Goal: Task Accomplishment & Management: Complete application form

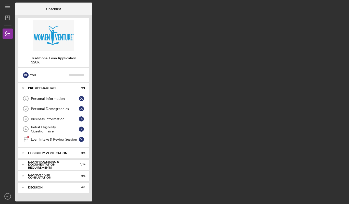
click at [70, 99] on div "Personal Information" at bounding box center [55, 99] width 48 height 4
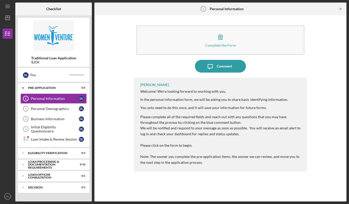
click at [223, 43] on div "Complete the Form" at bounding box center [220, 45] width 31 height 4
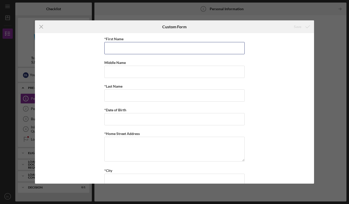
click at [167, 48] on input "*First Name" at bounding box center [174, 48] width 140 height 12
type input "[PERSON_NAME]"
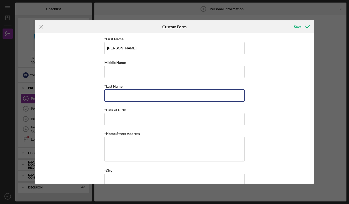
click at [150, 95] on input "*Last Name" at bounding box center [174, 95] width 140 height 12
type input "[GEOGRAPHIC_DATA]"
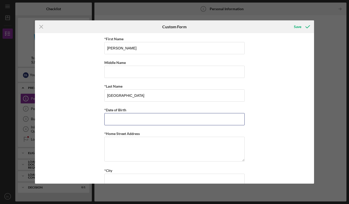
click at [149, 119] on input "*Date of Birth" at bounding box center [174, 119] width 140 height 12
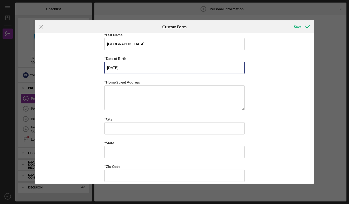
scroll to position [51, 0]
type input "[DATE]"
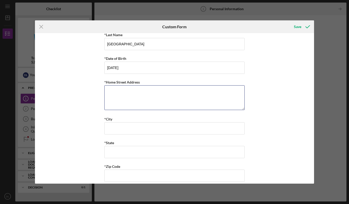
click at [142, 98] on textarea "*Home Street Address" at bounding box center [174, 97] width 140 height 24
type textarea "1 Cleveland ct"
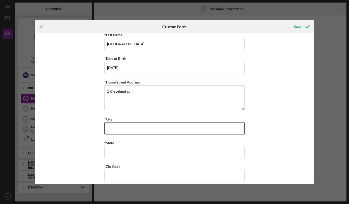
click at [142, 128] on input "*City" at bounding box center [174, 128] width 140 height 12
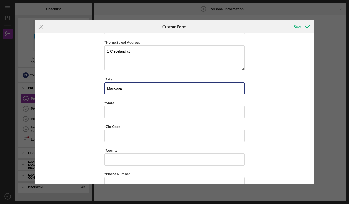
scroll to position [91, 0]
type input "Maricopa"
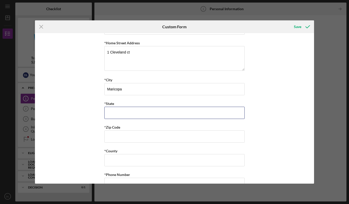
click at [147, 112] on input "*State" at bounding box center [174, 113] width 140 height 12
type input "Holyoke"
click at [151, 137] on input "*Zip Code" at bounding box center [174, 136] width 140 height 12
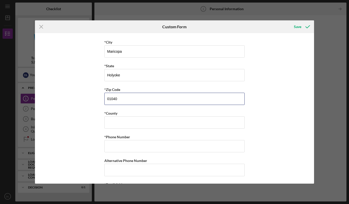
scroll to position [128, 0]
type input "01040"
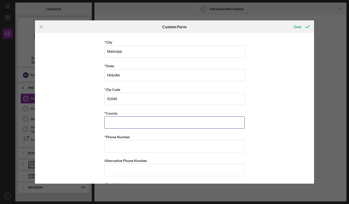
click at [152, 122] on input "*County" at bounding box center [174, 122] width 140 height 12
type input "J"
type input "Holyoke"
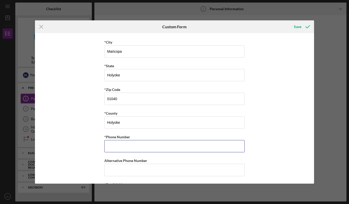
click at [149, 147] on input "*Phone Number" at bounding box center [174, 146] width 140 height 12
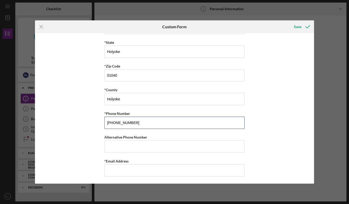
scroll to position [152, 0]
type input "[PHONE_NUMBER]"
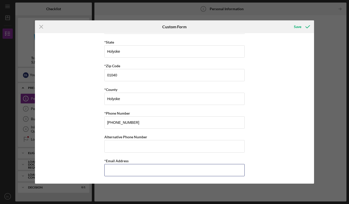
click at [148, 169] on input "*Email Address" at bounding box center [174, 170] width 140 height 12
type input "[EMAIL_ADDRESS][DOMAIN_NAME]"
click at [289, 22] on button "Save" at bounding box center [301, 27] width 25 height 10
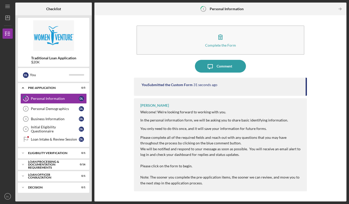
click at [69, 113] on link "Personal Demographics 2 Personal Demographics D L" at bounding box center [53, 109] width 66 height 10
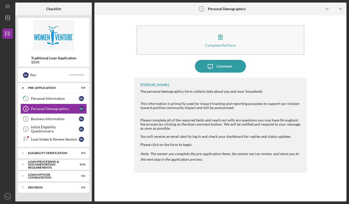
click at [224, 40] on icon "button" at bounding box center [220, 37] width 13 height 13
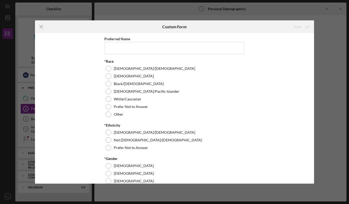
click at [110, 92] on div at bounding box center [109, 92] width 6 height 6
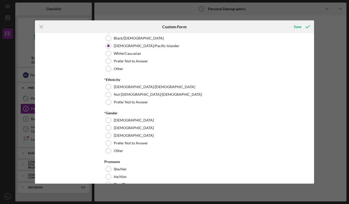
scroll to position [45, 0]
click at [112, 87] on div "[DEMOGRAPHIC_DATA]/[DEMOGRAPHIC_DATA]" at bounding box center [174, 87] width 140 height 8
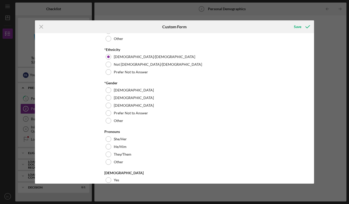
scroll to position [76, 0]
click at [110, 97] on div at bounding box center [109, 98] width 6 height 6
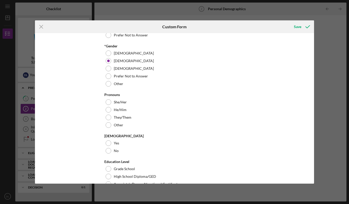
scroll to position [113, 0]
click at [109, 102] on div at bounding box center [109, 102] width 6 height 6
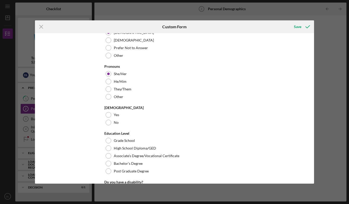
scroll to position [148, 0]
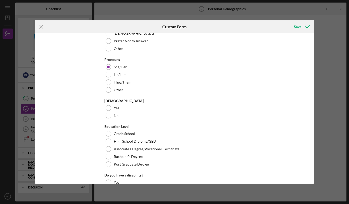
click at [110, 117] on div "No" at bounding box center [174, 116] width 140 height 8
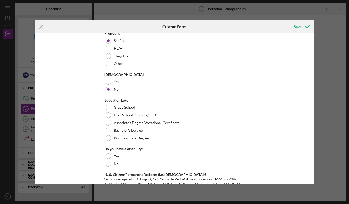
scroll to position [190, 0]
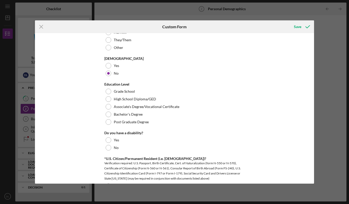
click at [110, 112] on div "Bachelor's Degree" at bounding box center [174, 115] width 140 height 8
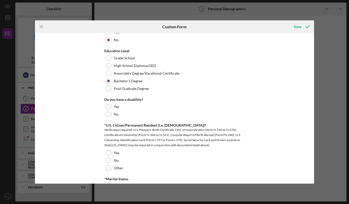
scroll to position [226, 0]
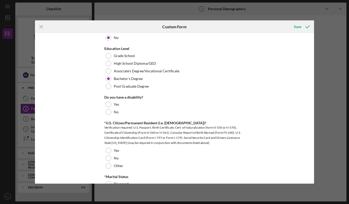
click at [108, 113] on div at bounding box center [109, 112] width 6 height 6
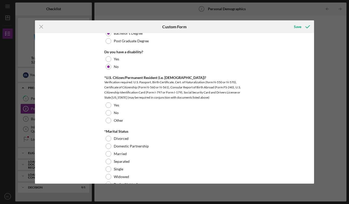
scroll to position [273, 0]
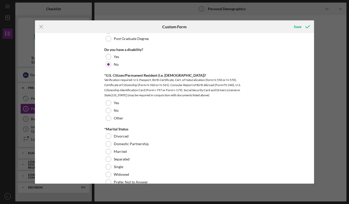
click at [108, 105] on div at bounding box center [109, 103] width 6 height 6
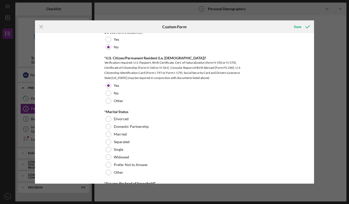
scroll to position [309, 0]
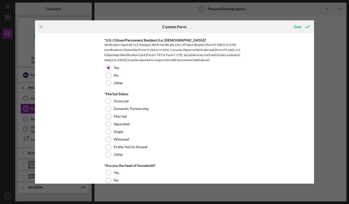
click at [111, 137] on div "Widowed" at bounding box center [174, 140] width 140 height 8
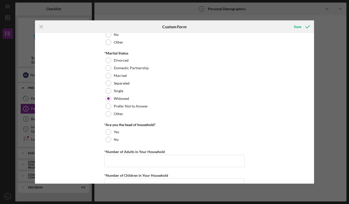
scroll to position [350, 0]
click at [109, 133] on div at bounding box center [109, 131] width 6 height 6
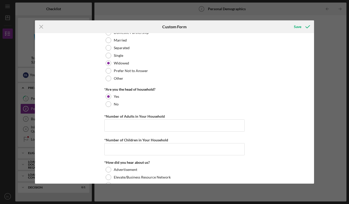
scroll to position [396, 0]
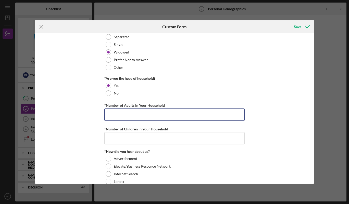
click at [147, 113] on input "*Number of Adults in Your Household" at bounding box center [174, 115] width 140 height 12
type input "2"
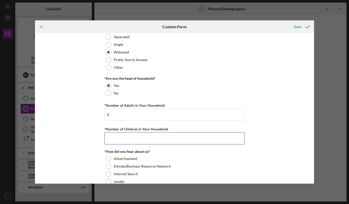
click at [134, 139] on input "*Number of Children in Your Household" at bounding box center [174, 138] width 140 height 12
type input "1"
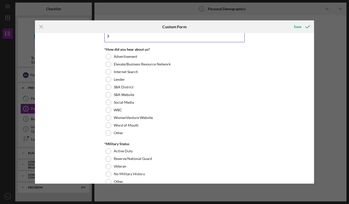
scroll to position [499, 0]
type input "3"
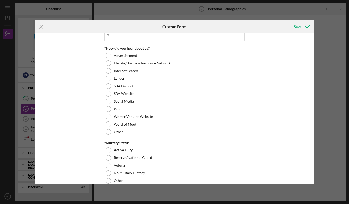
click at [108, 117] on div at bounding box center [109, 117] width 6 height 6
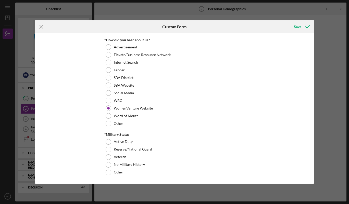
click at [109, 165] on div at bounding box center [109, 165] width 6 height 6
click at [302, 30] on icon "submit" at bounding box center [307, 26] width 13 height 13
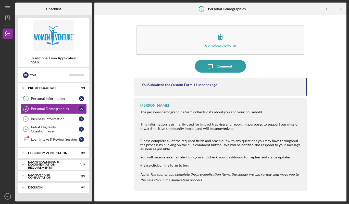
click at [68, 119] on div "Business Information" at bounding box center [55, 119] width 48 height 4
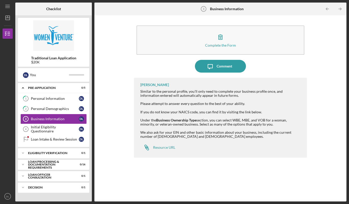
click at [226, 37] on icon "button" at bounding box center [220, 37] width 13 height 13
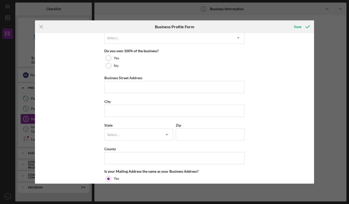
scroll to position [264, 0]
click at [110, 58] on div at bounding box center [109, 58] width 6 height 6
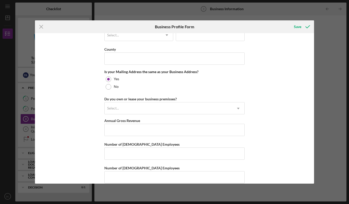
scroll to position [370, 0]
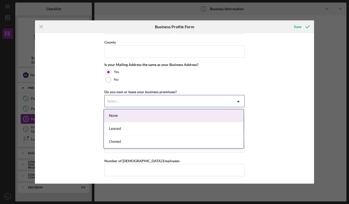
click at [141, 128] on div "Leased" at bounding box center [174, 128] width 140 height 13
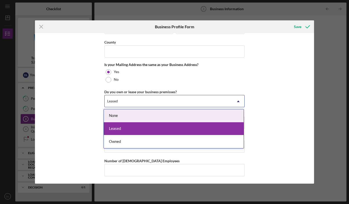
click at [146, 143] on div "Owned" at bounding box center [174, 141] width 140 height 13
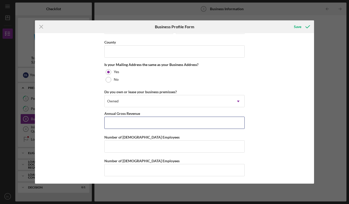
click at [154, 121] on input "Annual Gross Revenue" at bounding box center [174, 123] width 140 height 12
type input "$1"
type input "$500,000"
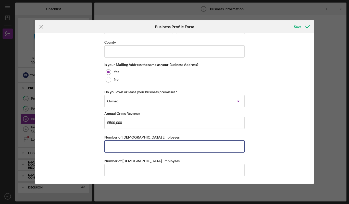
click at [140, 147] on input "Number of [DEMOGRAPHIC_DATA] Employees" at bounding box center [174, 146] width 140 height 12
type input "10"
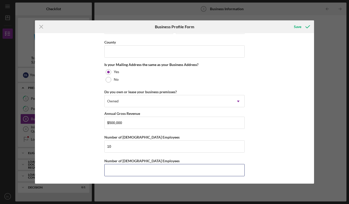
click at [173, 168] on input "Number of [DEMOGRAPHIC_DATA] Employees" at bounding box center [174, 170] width 140 height 12
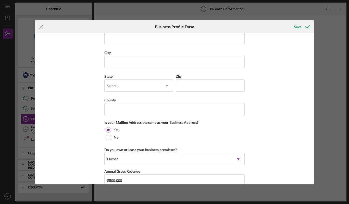
scroll to position [310, 0]
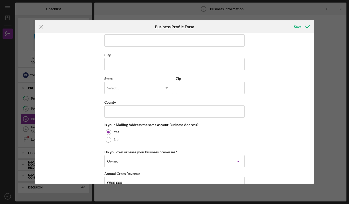
type input "5"
click at [154, 111] on input "County" at bounding box center [174, 112] width 140 height 12
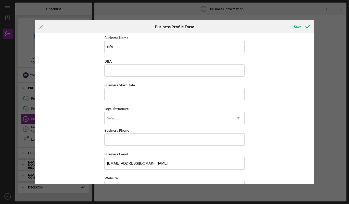
scroll to position [0, 0]
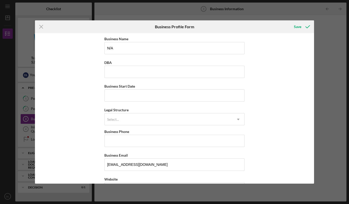
type input "Holyoke"
click at [169, 70] on input "DBA" at bounding box center [174, 72] width 140 height 12
type input "[PERSON_NAME]' Beauty Saloon"
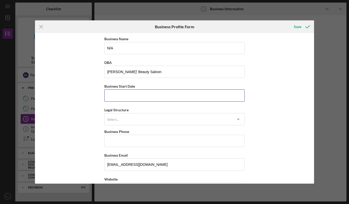
click at [148, 96] on input "Business Start Date" at bounding box center [174, 95] width 140 height 12
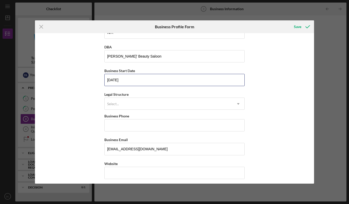
scroll to position [21, 0]
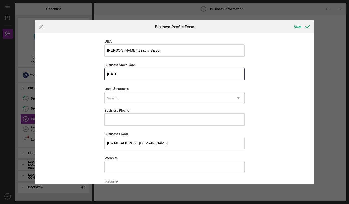
type input "[DATE]"
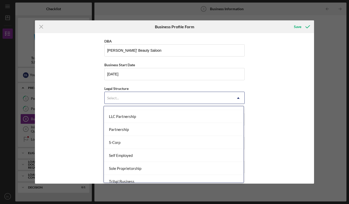
scroll to position [119, 0]
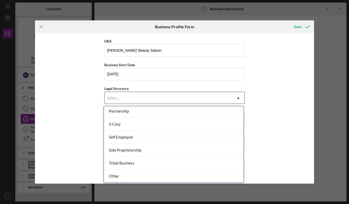
click at [162, 152] on div "Sole Proprietorship" at bounding box center [174, 150] width 140 height 13
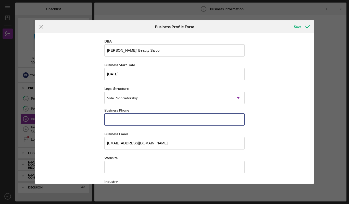
click at [183, 120] on input "Business Phone" at bounding box center [174, 119] width 140 height 12
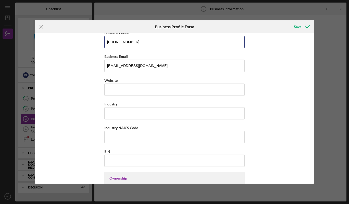
scroll to position [101, 0]
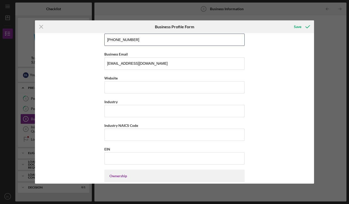
type input "[PHONE_NUMBER]"
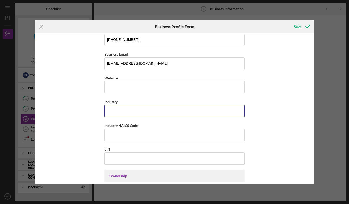
click at [193, 112] on input "Industry" at bounding box center [174, 111] width 140 height 12
type input "Beauty"
copy label
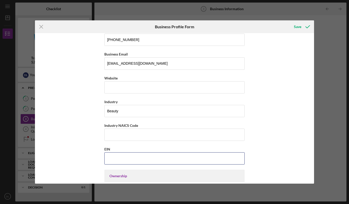
click at [122, 159] on input "EIN" at bounding box center [174, 158] width 140 height 12
type input "[US_EMPLOYER_IDENTIFICATION_NUMBER]"
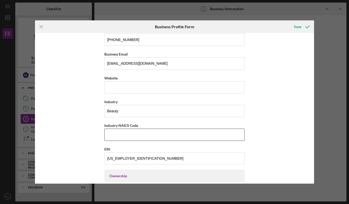
click at [118, 134] on input "Industry NAICS Code" at bounding box center [174, 135] width 140 height 12
click at [108, 133] on input "Industry NAICS Code" at bounding box center [174, 135] width 140 height 12
paste input "812112"
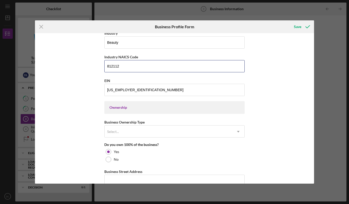
scroll to position [173, 0]
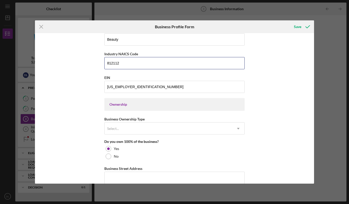
type input "812112"
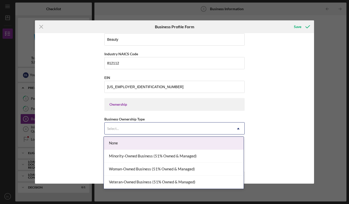
click at [158, 172] on div "Woman-Owned Business (51% Owned & Managed)" at bounding box center [174, 169] width 140 height 13
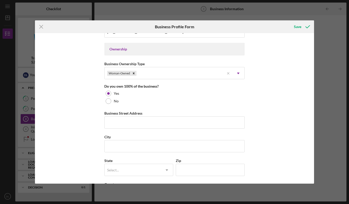
scroll to position [230, 0]
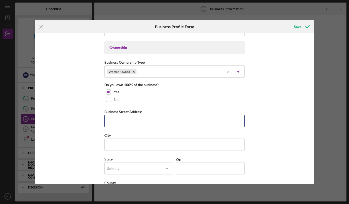
click at [132, 120] on input "Business Street Address" at bounding box center [174, 121] width 140 height 12
type input "1 Cleveland Ct"
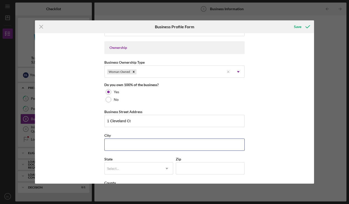
click at [140, 145] on input "City" at bounding box center [174, 145] width 140 height 12
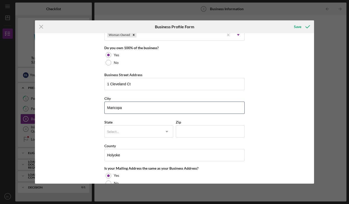
scroll to position [266, 0]
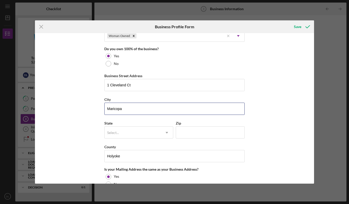
type input "Maricopa"
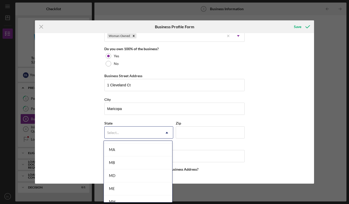
scroll to position [363, 0]
click at [145, 151] on div "MA" at bounding box center [138, 148] width 68 height 13
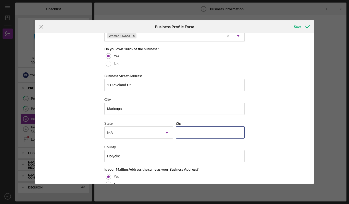
click at [224, 132] on input "Zip" at bounding box center [210, 132] width 69 height 12
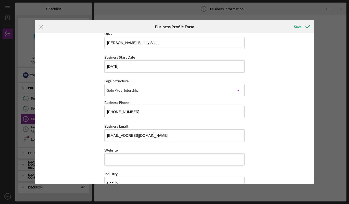
scroll to position [0, 0]
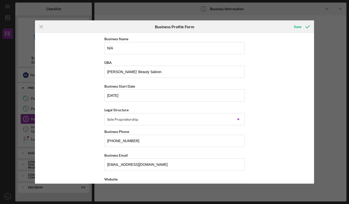
type input "01040"
click at [305, 28] on icon "submit" at bounding box center [307, 26] width 13 height 13
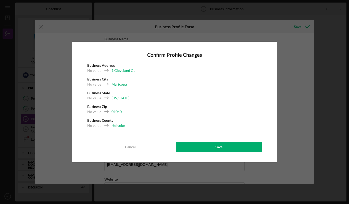
click at [134, 150] on div "Cancel" at bounding box center [130, 147] width 11 height 10
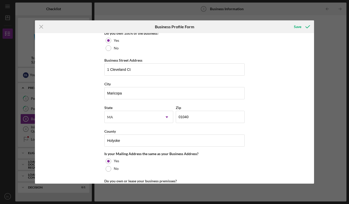
scroll to position [281, 0]
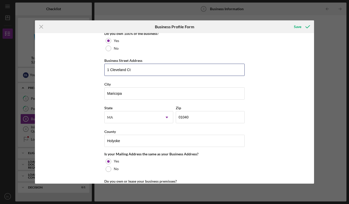
click at [169, 71] on input "1 Cleveland Ct" at bounding box center [174, 70] width 140 height 12
type input "1"
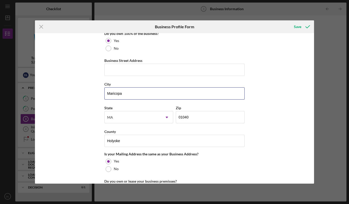
click at [148, 93] on input "Maricopa" at bounding box center [174, 93] width 140 height 12
type input "M"
click at [192, 119] on input "01040" at bounding box center [210, 117] width 69 height 12
type input "0####"
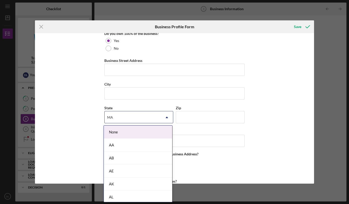
click at [157, 132] on div "None" at bounding box center [138, 132] width 68 height 13
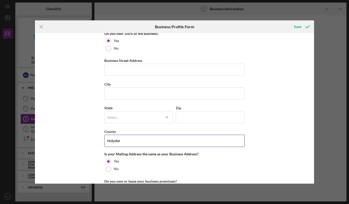
click at [170, 139] on input "Holyoke" at bounding box center [174, 141] width 140 height 12
type input "H"
click at [273, 76] on div "Business Name N/A DBA [PERSON_NAME]' Beauty Saloon Business Start Date [DATE] L…" at bounding box center [174, 108] width 279 height 151
click at [302, 26] on icon "submit" at bounding box center [307, 26] width 13 height 13
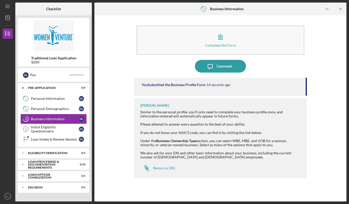
click at [70, 132] on link "Initial Eligibility Questionnaire 4 Initial Eligibility Questionnaire D L" at bounding box center [53, 129] width 66 height 10
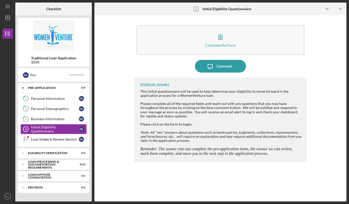
click at [243, 38] on button "Complete the Form Form" at bounding box center [220, 39] width 168 height 29
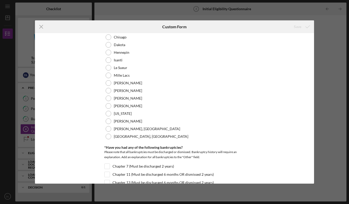
scroll to position [29, 0]
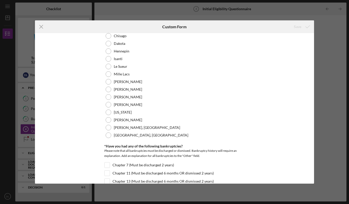
click at [110, 113] on div at bounding box center [109, 113] width 6 height 6
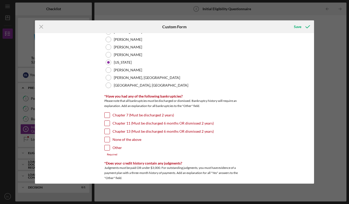
scroll to position [79, 0]
click at [107, 140] on input "None of the above" at bounding box center [106, 139] width 5 height 5
checkbox input "true"
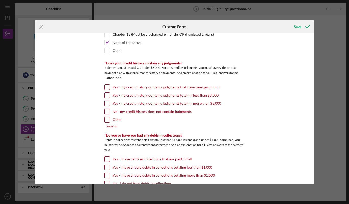
scroll to position [177, 0]
click at [108, 111] on input "No - my credit history does not contain judgments" at bounding box center [106, 111] width 5 height 5
checkbox input "true"
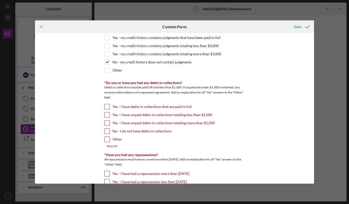
scroll to position [226, 0]
click at [108, 133] on input "No - I do not have debts in collections" at bounding box center [106, 130] width 5 height 5
checkbox input "true"
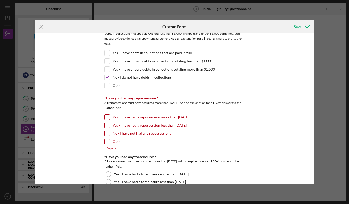
scroll to position [285, 0]
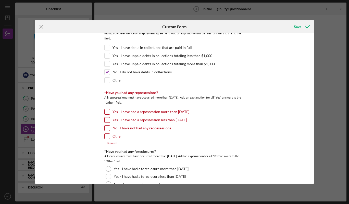
click at [108, 127] on input "No - I have not had any repossessions" at bounding box center [106, 128] width 5 height 5
checkbox input "true"
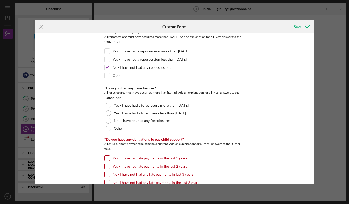
scroll to position [346, 0]
click at [109, 123] on div "No - I have not had any foreclosures" at bounding box center [174, 121] width 140 height 8
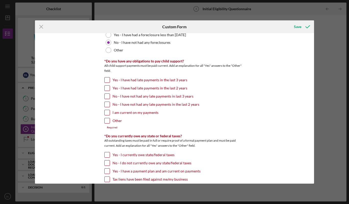
scroll to position [427, 0]
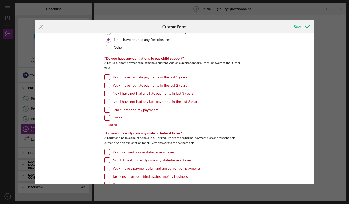
click at [108, 103] on input "No - I have not had any late payments in the last 2 years" at bounding box center [106, 101] width 5 height 5
checkbox input "true"
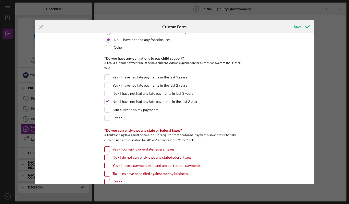
click at [108, 95] on input "No - I have not had any late payments in last 3 years" at bounding box center [106, 93] width 5 height 5
checkbox input "true"
click at [109, 110] on input "I am current on my payments" at bounding box center [106, 109] width 5 height 5
checkbox input "true"
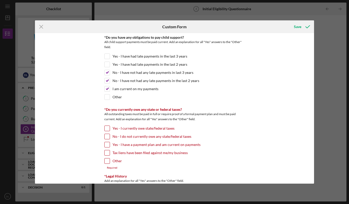
scroll to position [448, 0]
click at [107, 97] on input "Other" at bounding box center [106, 96] width 5 height 5
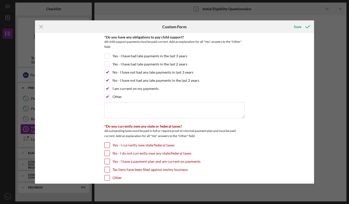
click at [105, 97] on input "Other" at bounding box center [106, 96] width 5 height 5
checkbox input "false"
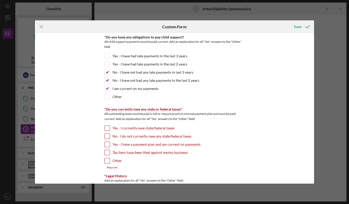
click at [107, 73] on input "No - I have not had any late payments in last 3 years" at bounding box center [106, 72] width 5 height 5
checkbox input "false"
click at [108, 80] on input "No - I have not had any late payments in the last 2 years" at bounding box center [106, 80] width 5 height 5
checkbox input "false"
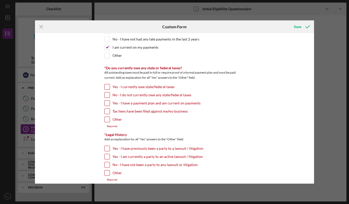
scroll to position [495, 0]
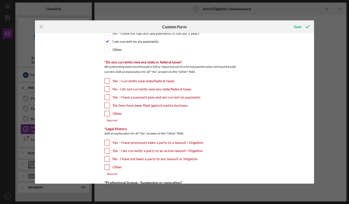
click at [107, 89] on input "No - I do not currently owe any state/federal taxes" at bounding box center [106, 89] width 5 height 5
checkbox input "true"
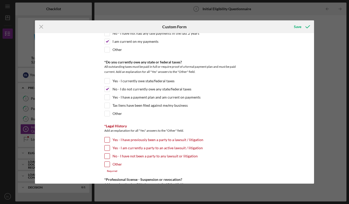
scroll to position [542, 0]
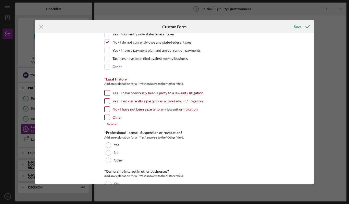
click at [108, 110] on input "No - I have not been a party to any lawsuit or litigation" at bounding box center [106, 109] width 5 height 5
checkbox input "true"
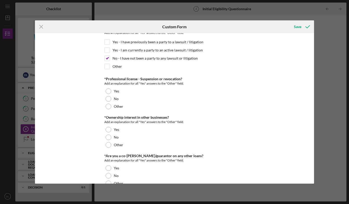
scroll to position [593, 0]
click at [110, 99] on div at bounding box center [109, 99] width 6 height 6
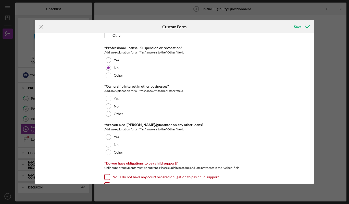
scroll to position [627, 0]
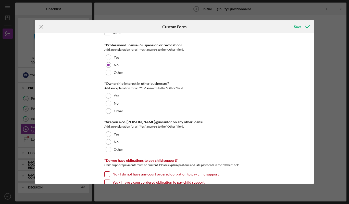
click at [110, 102] on div at bounding box center [109, 104] width 6 height 6
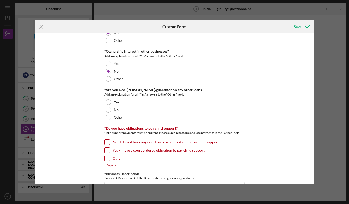
scroll to position [661, 0]
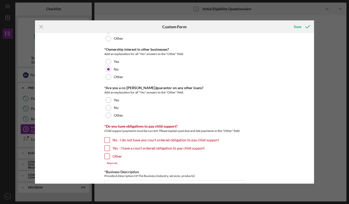
click at [111, 107] on div "No" at bounding box center [174, 108] width 140 height 8
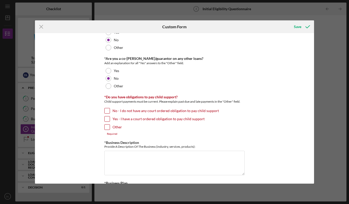
scroll to position [705, 0]
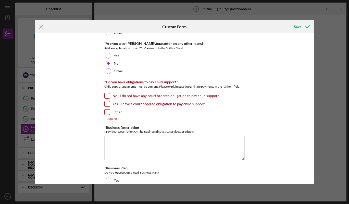
click at [106, 97] on input "No - I do not have any court ordered obligation to pay child support" at bounding box center [106, 95] width 5 height 5
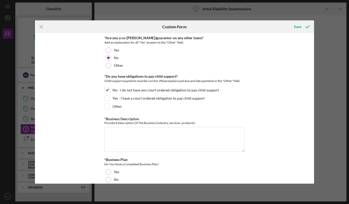
scroll to position [711, 0]
click at [122, 90] on label "No - I do not have any court ordered obligation to pay child support" at bounding box center [165, 90] width 106 height 5
click at [110, 90] on input "No - I do not have any court ordered obligation to pay child support" at bounding box center [106, 90] width 5 height 5
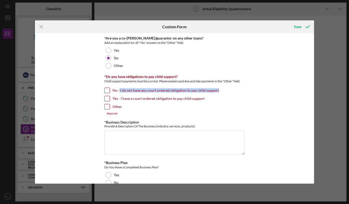
copy label "I do not have any court ordered obligation to pay child support"
click at [107, 92] on input "No - I do not have any court ordered obligation to pay child support" at bounding box center [106, 90] width 5 height 5
checkbox input "true"
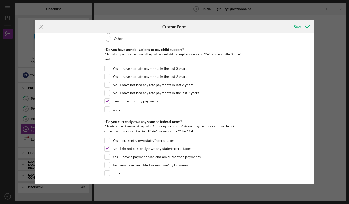
scroll to position [436, 0]
click at [109, 110] on input "Other" at bounding box center [106, 109] width 5 height 5
checkbox input "true"
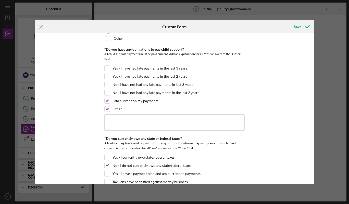
click at [107, 102] on input "I am current on my payments" at bounding box center [106, 100] width 5 height 5
checkbox input "false"
click at [137, 121] on textarea at bounding box center [174, 122] width 140 height 16
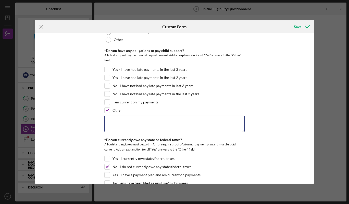
click at [108, 122] on textarea at bounding box center [174, 124] width 140 height 16
paste textarea "I do not have any court ordered obligation to pay child support"
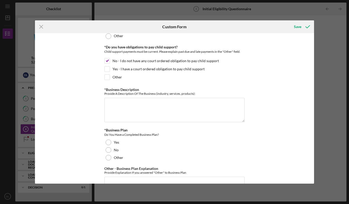
scroll to position [774, 0]
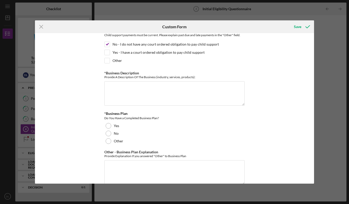
type textarea "I do not have any court ordered obligation to pay child support"
click at [115, 89] on textarea "*Business Description" at bounding box center [174, 93] width 140 height 24
type textarea "N"
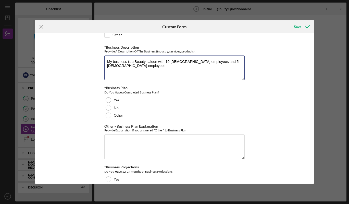
scroll to position [799, 0]
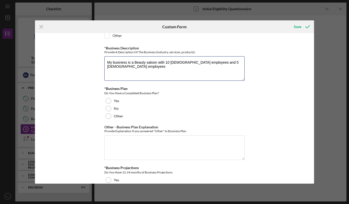
type textarea "My business is a Beauty saloon with 10 [DEMOGRAPHIC_DATA] employees and 5 [DEMO…"
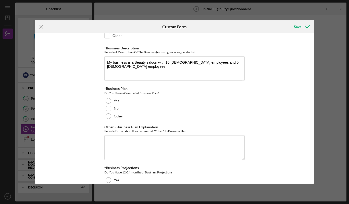
click at [106, 101] on div at bounding box center [109, 101] width 6 height 6
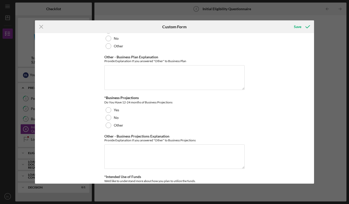
scroll to position [870, 0]
click at [109, 111] on div at bounding box center [109, 109] width 6 height 6
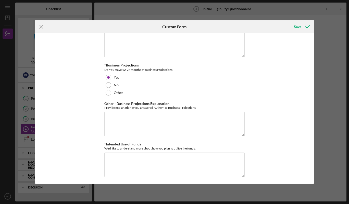
scroll to position [903, 0]
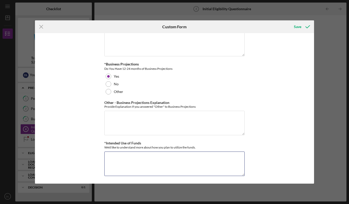
click at [128, 158] on textarea "*Intended Use of Funds" at bounding box center [174, 164] width 140 height 24
type textarea "i"
type textarea "I intend to use the funds to buy equipment for the saloon"
click at [291, 100] on div "*In which county is your business located? Business Address must be located wit…" at bounding box center [174, 108] width 279 height 151
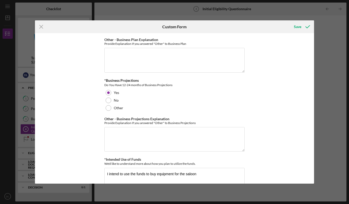
click at [301, 29] on icon "submit" at bounding box center [307, 26] width 13 height 13
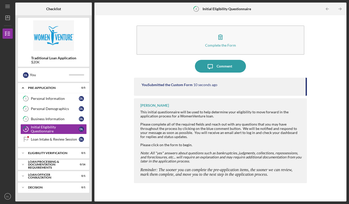
click at [66, 141] on div "Loan Intake & Review Session" at bounding box center [55, 139] width 48 height 4
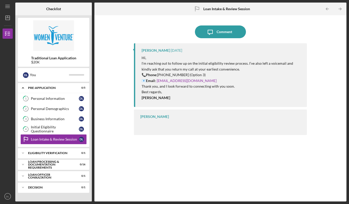
click at [73, 152] on div "Eligibility Verification" at bounding box center [50, 153] width 45 height 3
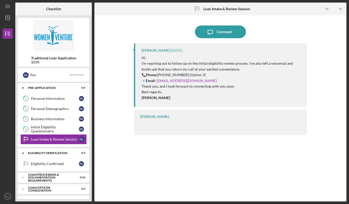
click at [71, 167] on link "Eligibility Confirmed Eligibility Confirmed D L" at bounding box center [53, 164] width 66 height 10
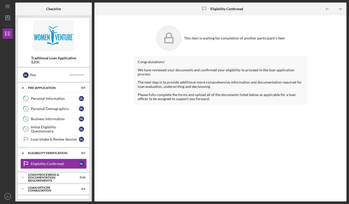
click at [69, 153] on div "Eligibility Verification" at bounding box center [50, 153] width 45 height 3
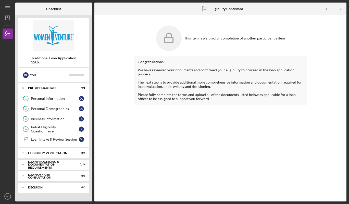
click at [69, 141] on div "Loan Intake & Review Session" at bounding box center [55, 139] width 48 height 4
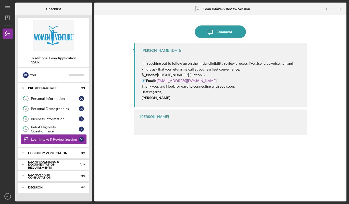
click at [148, 117] on div "[PERSON_NAME]" at bounding box center [154, 117] width 29 height 4
click at [165, 119] on div "[PERSON_NAME]" at bounding box center [220, 122] width 173 height 25
click at [72, 98] on div "Personal Information" at bounding box center [55, 99] width 48 height 4
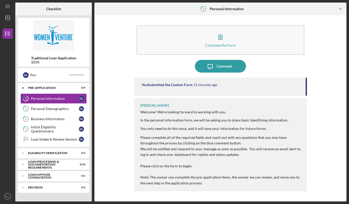
click at [236, 45] on button "Complete the Form Form" at bounding box center [220, 39] width 168 height 29
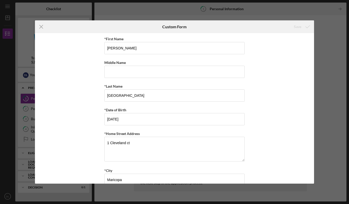
click at [40, 33] on icon "Icon/Menu Close" at bounding box center [41, 26] width 13 height 13
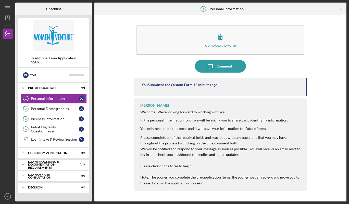
click at [43, 28] on div at bounding box center [53, 35] width 71 height 31
